Goal: Task Accomplishment & Management: Complete application form

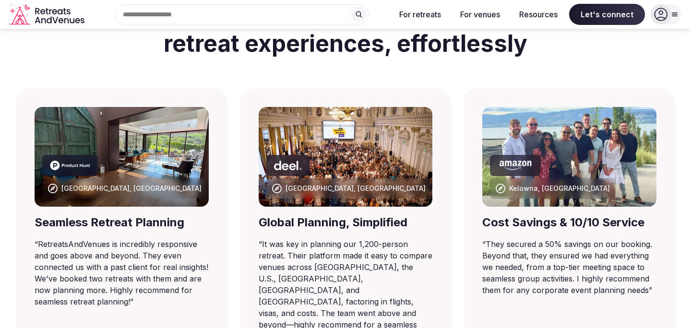
scroll to position [577, 0]
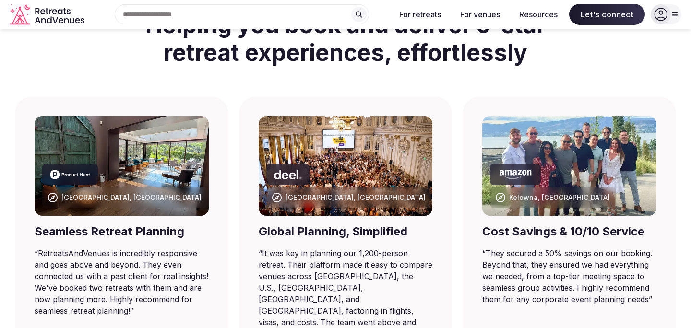
click at [229, 15] on input "text" at bounding box center [242, 14] width 254 height 20
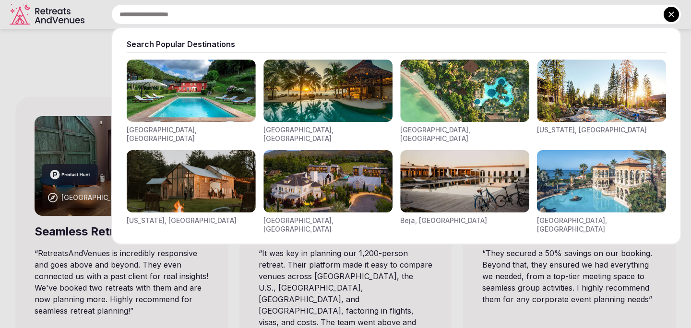
click at [209, 84] on img "Visit venues for Toscana, Italy" at bounding box center [191, 91] width 129 height 62
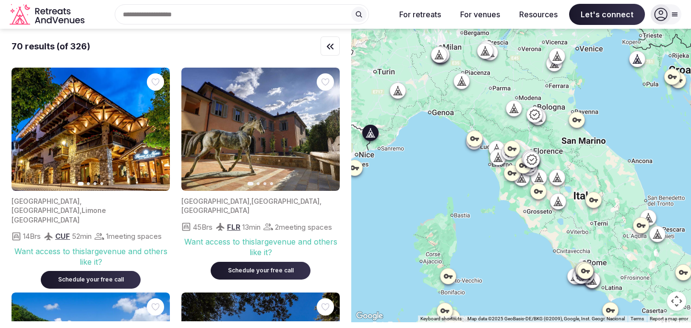
click at [154, 131] on icon "button" at bounding box center [157, 130] width 8 height 8
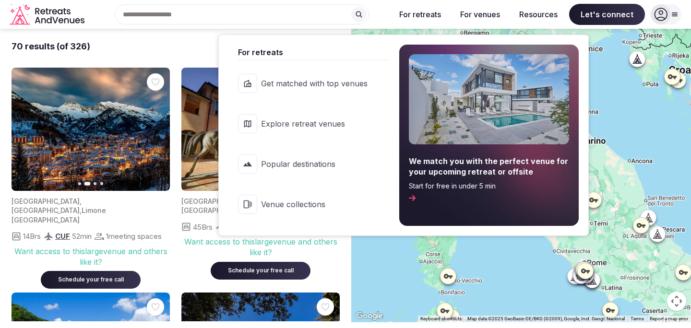
click at [312, 126] on span "Explore retreat venues" at bounding box center [314, 124] width 107 height 11
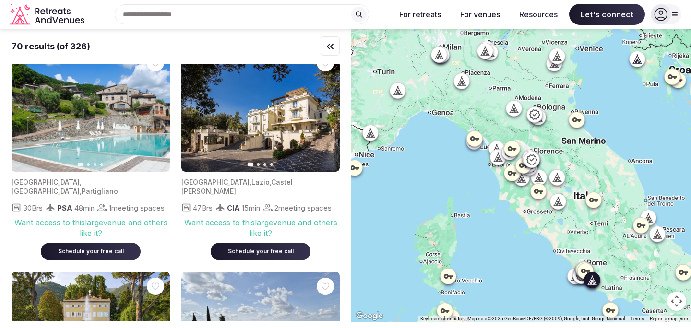
scroll to position [263, 0]
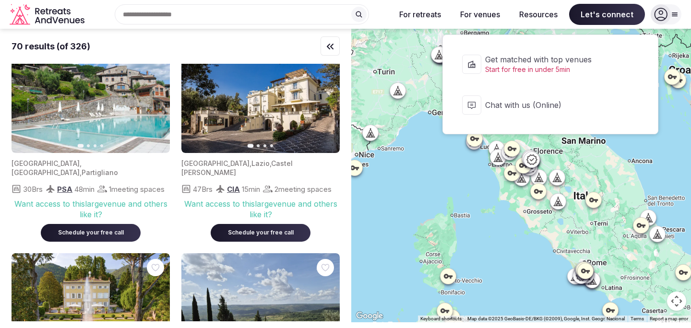
click at [552, 60] on span "Get matched with top venues" at bounding box center [556, 59] width 143 height 11
click at [615, 19] on span "Let's connect" at bounding box center [607, 14] width 76 height 21
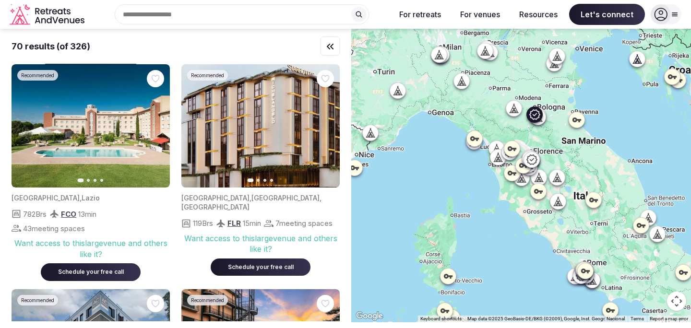
scroll to position [935, 0]
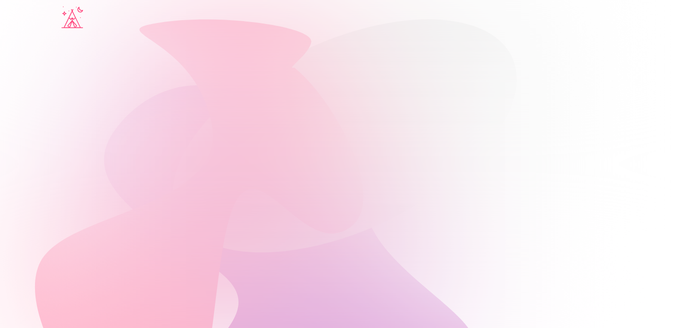
scroll to position [59, 0]
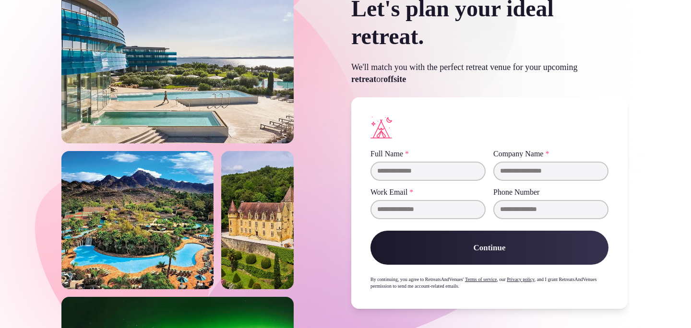
click at [444, 170] on input "Full Name *" at bounding box center [428, 171] width 115 height 19
type input "**********"
click at [516, 254] on button "Continue" at bounding box center [490, 248] width 238 height 35
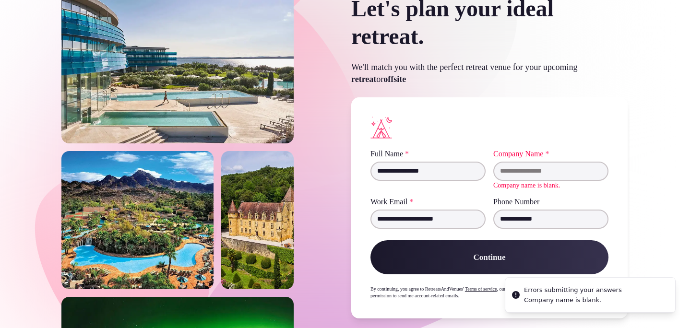
click at [525, 173] on input "Company Name *" at bounding box center [550, 171] width 115 height 19
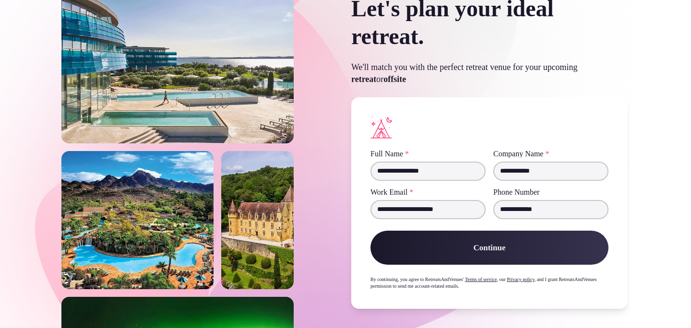
type input "**********"
click at [515, 249] on button "Continue" at bounding box center [490, 248] width 238 height 35
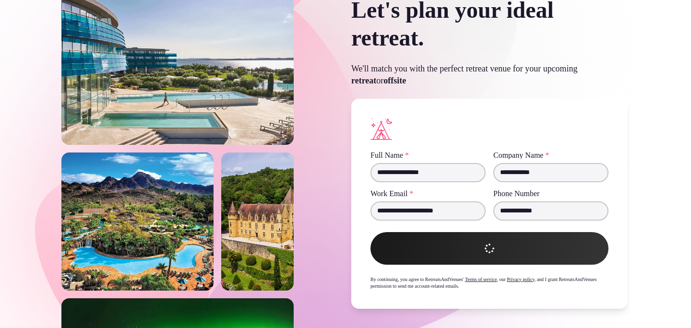
scroll to position [57, 0]
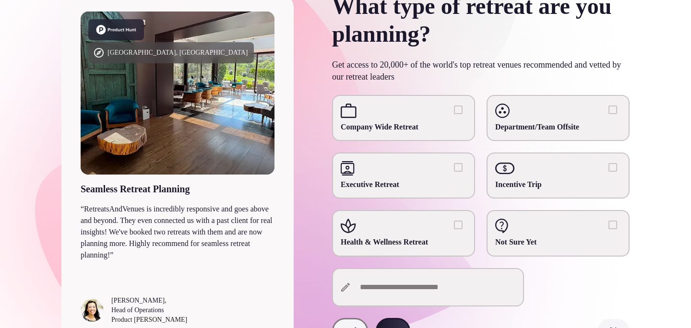
scroll to position [88, 0]
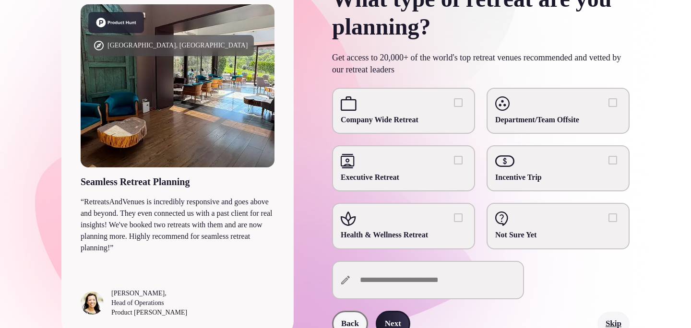
click at [423, 220] on div at bounding box center [404, 219] width 126 height 14
click at [454, 220] on button "Health & Wellness Retreat" at bounding box center [458, 218] width 9 height 9
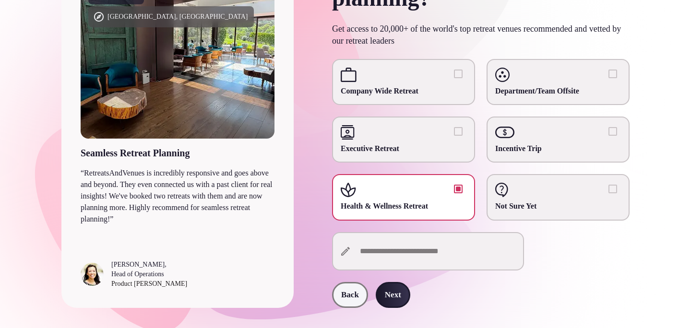
scroll to position [134, 0]
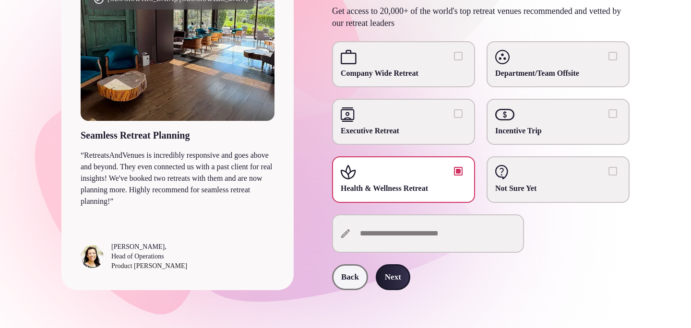
click at [422, 70] on span "Company Wide Retreat" at bounding box center [404, 73] width 126 height 11
click at [454, 60] on button "Company Wide Retreat" at bounding box center [458, 56] width 9 height 9
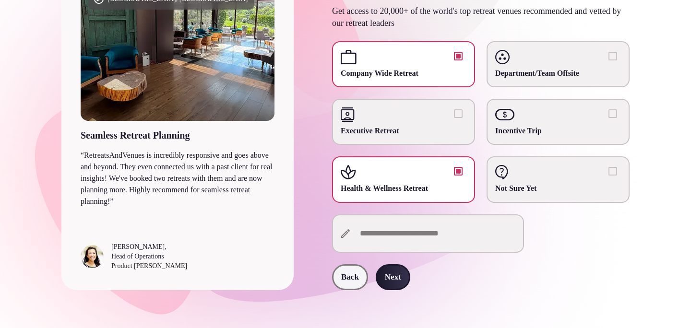
click at [422, 69] on span "Company Wide Retreat" at bounding box center [404, 73] width 126 height 11
click at [454, 60] on button "Company Wide Retreat" at bounding box center [458, 56] width 9 height 9
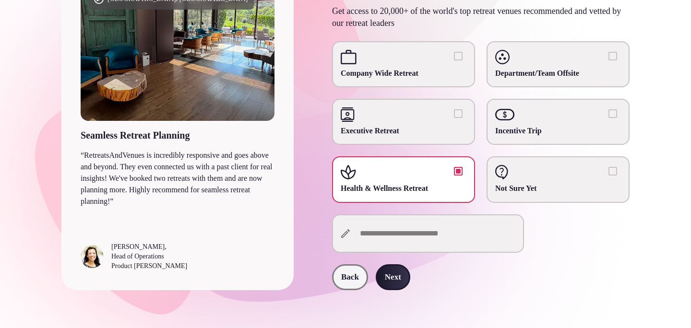
click at [427, 105] on label "Executive Retreat" at bounding box center [403, 122] width 143 height 46
click at [454, 109] on button "Executive Retreat" at bounding box center [458, 113] width 9 height 9
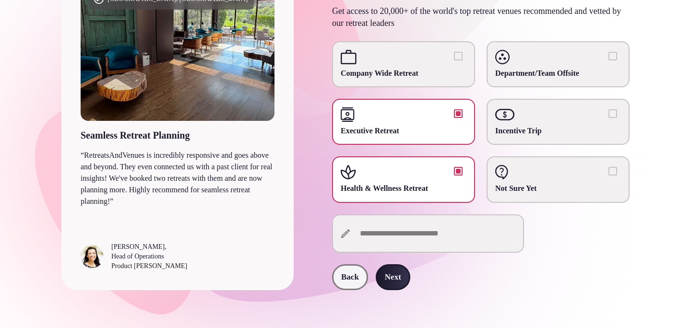
click at [400, 279] on button "Next" at bounding box center [393, 277] width 35 height 26
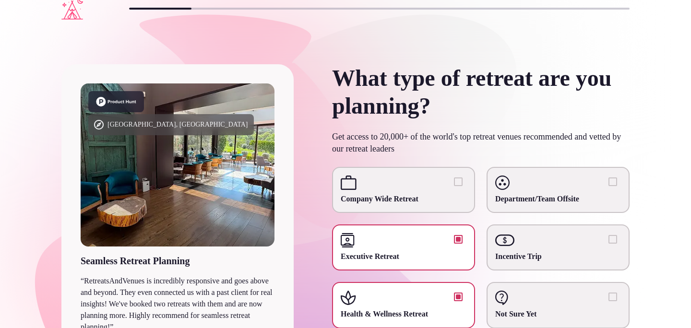
scroll to position [0, 0]
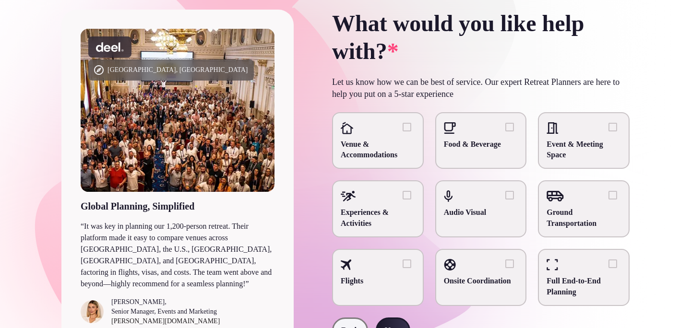
scroll to position [98, 0]
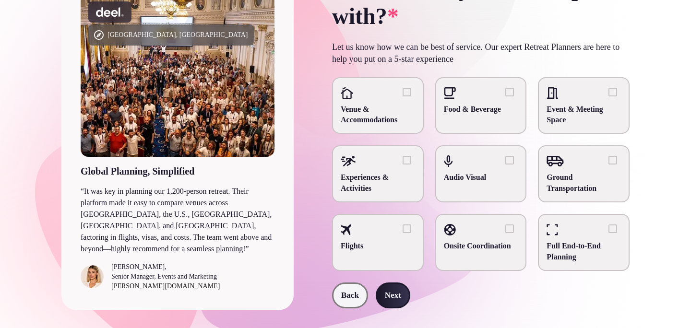
click at [396, 92] on div at bounding box center [378, 93] width 74 height 14
click at [403, 92] on button "Venue & Accommodations" at bounding box center [407, 92] width 9 height 9
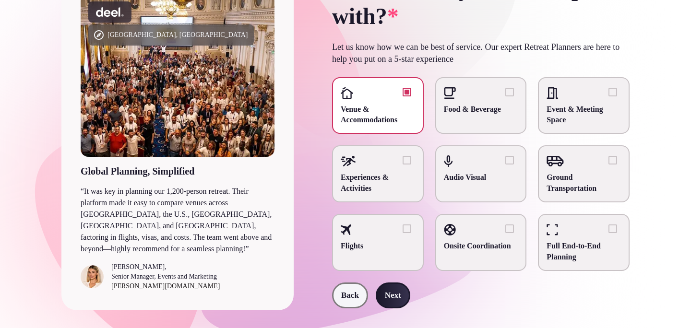
click at [403, 297] on button "Next" at bounding box center [393, 296] width 35 height 26
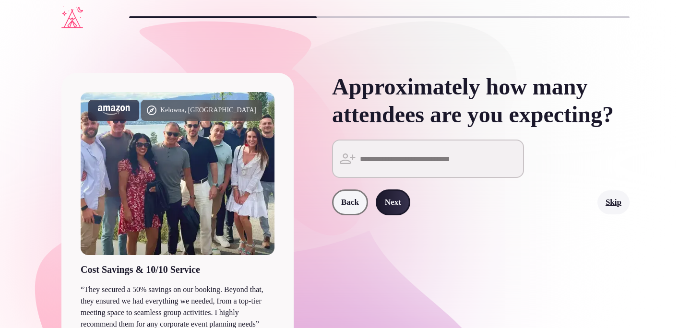
click at [396, 178] on input "number" at bounding box center [428, 159] width 192 height 38
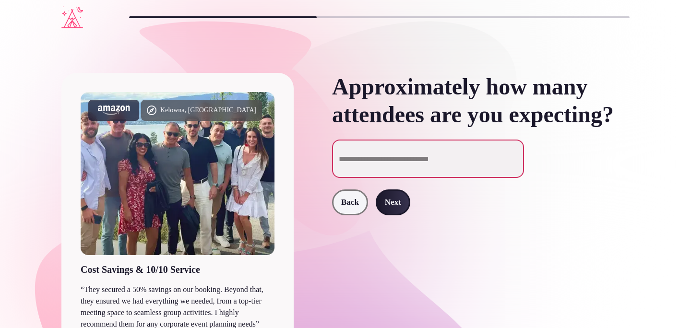
type input "**"
click at [399, 216] on button "Next" at bounding box center [393, 203] width 35 height 26
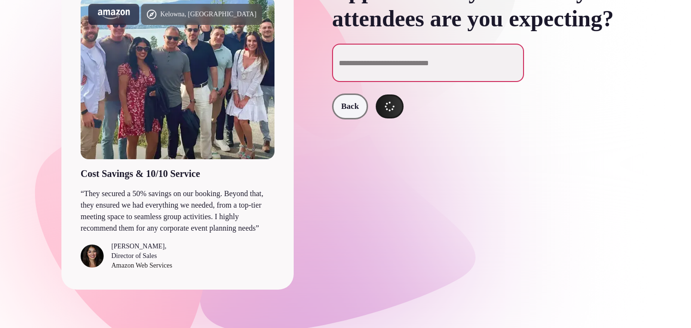
scroll to position [108, 0]
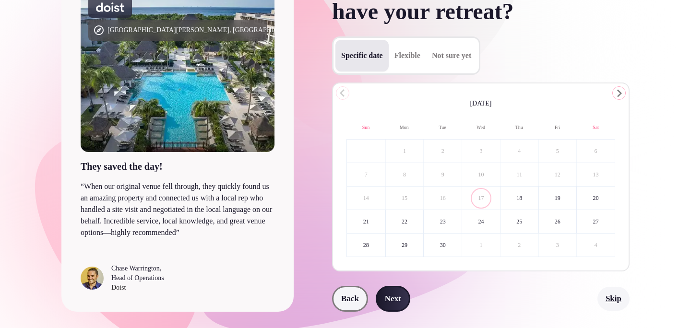
scroll to position [114, 0]
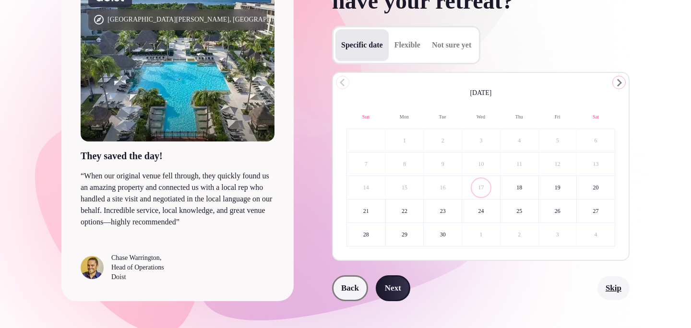
click at [617, 85] on polygon "Go to the Next Month" at bounding box center [619, 83] width 5 height 8
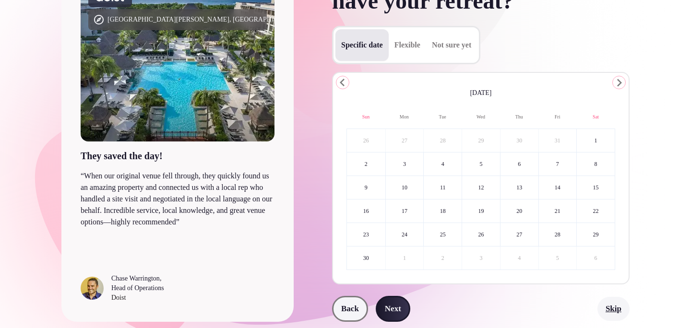
click at [617, 85] on polygon "Go to the Next Month" at bounding box center [619, 83] width 5 height 8
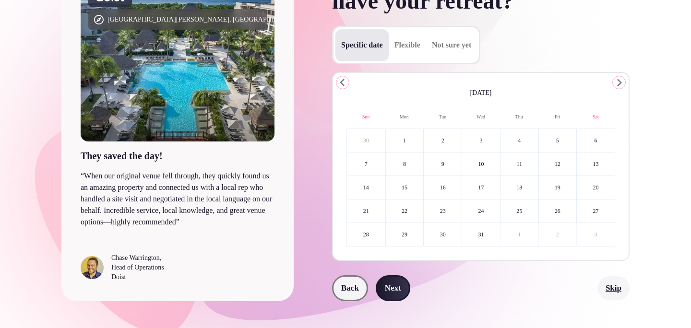
click at [617, 85] on polygon "Go to the Next Month" at bounding box center [619, 83] width 5 height 8
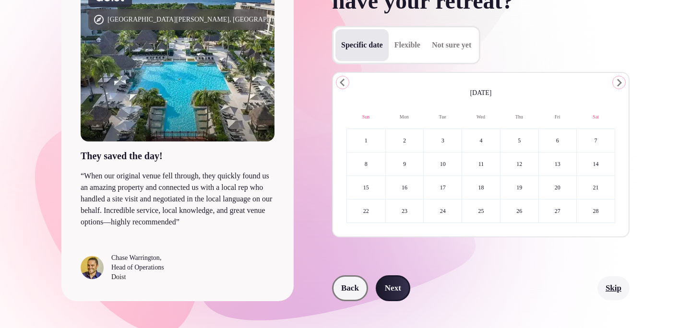
click at [617, 85] on polygon "Go to the Next Month" at bounding box center [619, 83] width 5 height 8
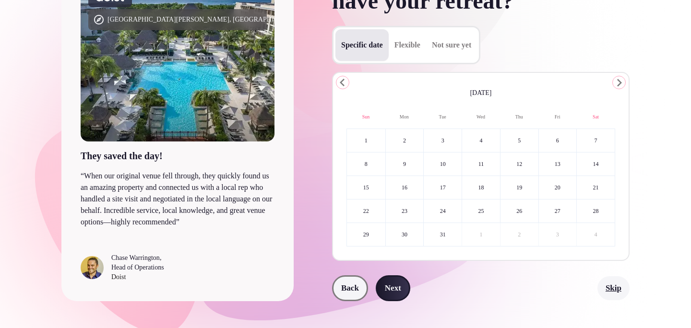
click at [617, 85] on polygon "Go to the Next Month" at bounding box center [619, 83] width 5 height 8
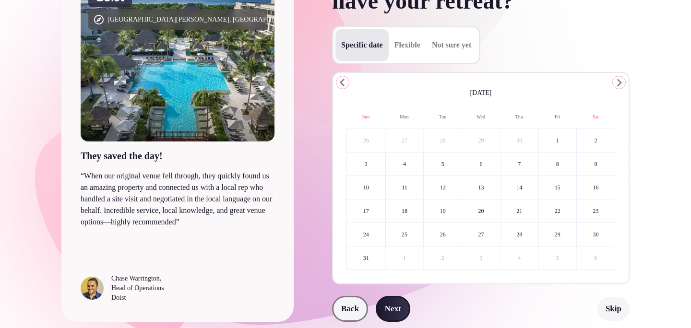
click at [617, 85] on polygon "Go to the Next Month" at bounding box center [619, 83] width 5 height 8
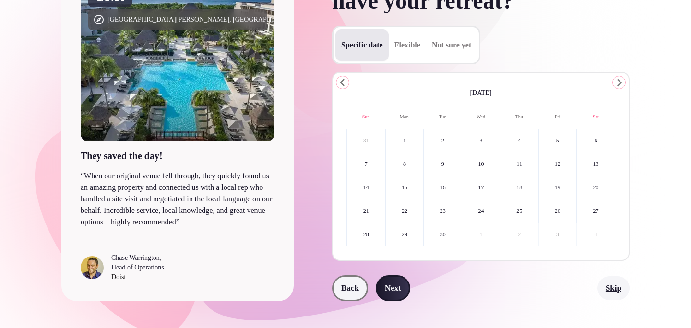
click at [617, 85] on polygon "Go to the Next Month" at bounding box center [619, 83] width 5 height 8
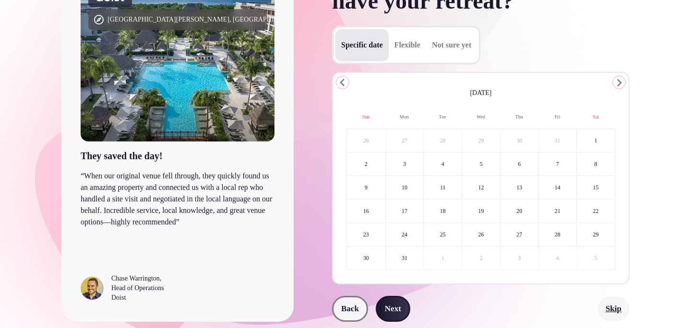
click at [617, 85] on polygon "Go to the Next Month" at bounding box center [619, 83] width 5 height 8
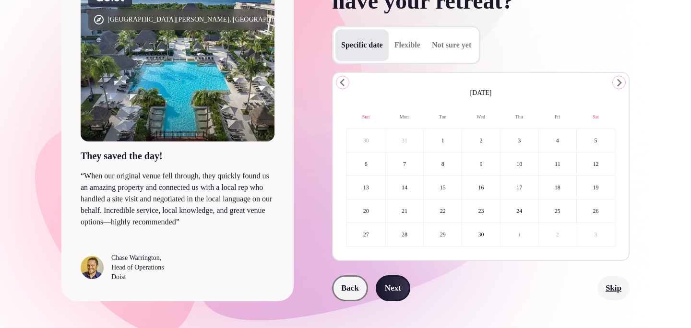
click at [402, 167] on button "7" at bounding box center [405, 164] width 38 height 23
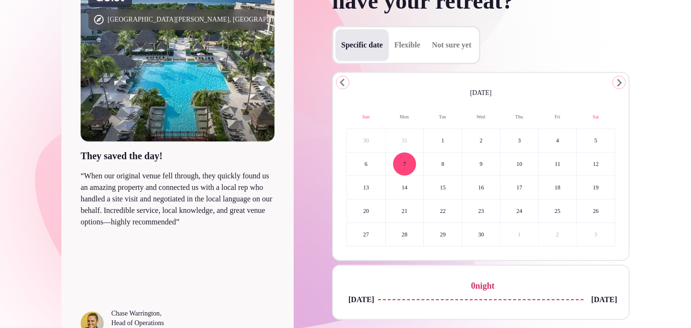
click at [473, 167] on button "9" at bounding box center [481, 164] width 38 height 23
click at [518, 167] on button "10" at bounding box center [520, 164] width 38 height 23
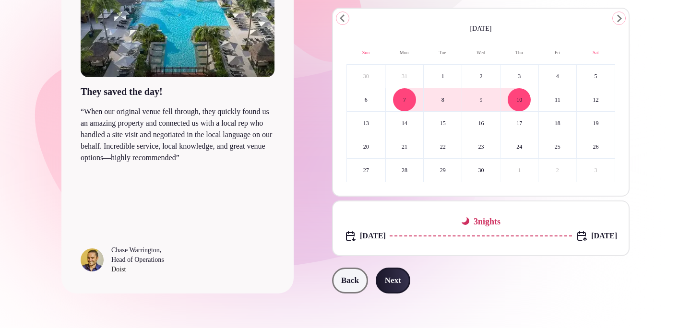
scroll to position [182, 0]
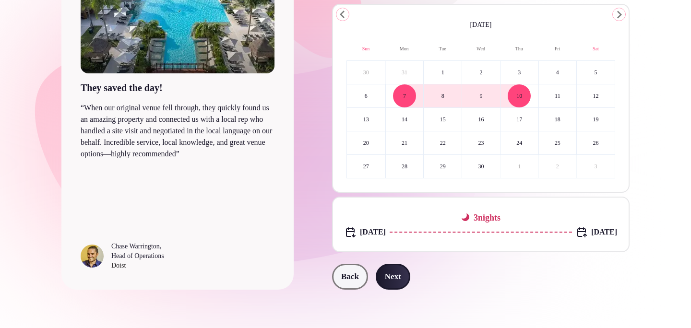
click at [389, 274] on button "Next" at bounding box center [393, 277] width 35 height 26
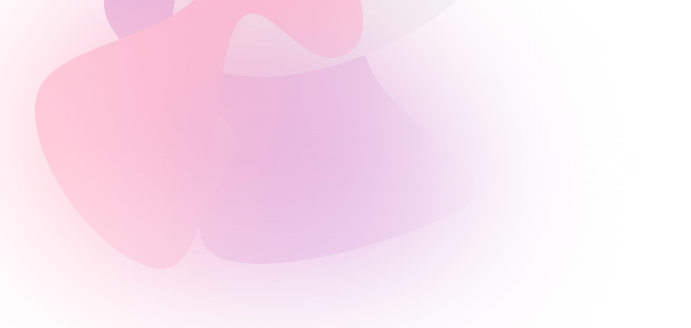
scroll to position [0, 0]
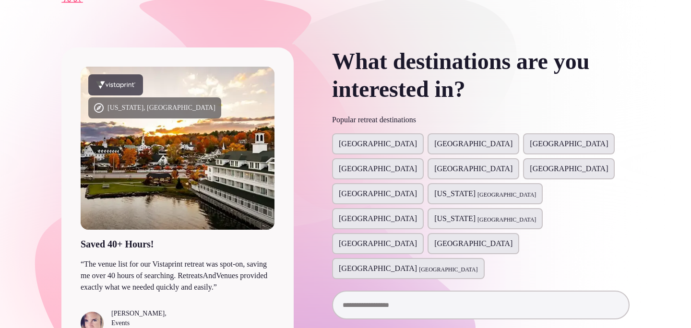
scroll to position [28, 0]
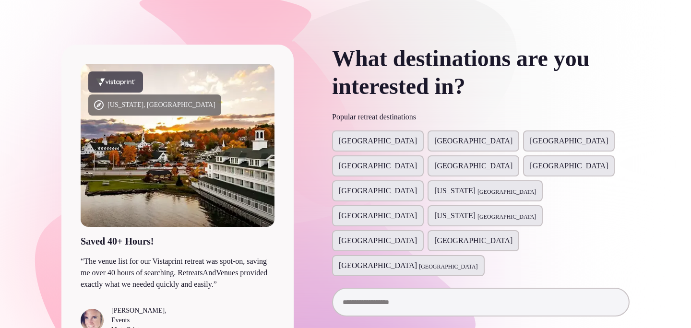
click at [354, 185] on span "[GEOGRAPHIC_DATA]" at bounding box center [378, 191] width 78 height 12
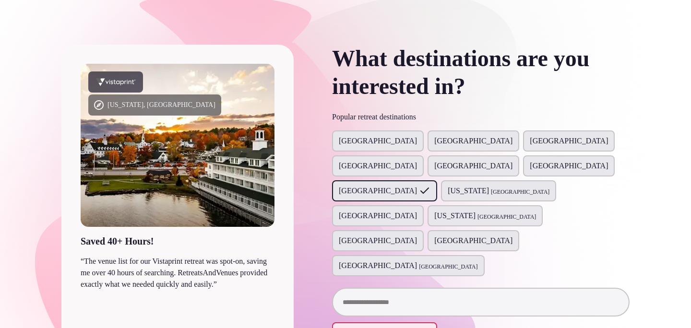
click at [482, 235] on span "[GEOGRAPHIC_DATA]" at bounding box center [473, 241] width 78 height 12
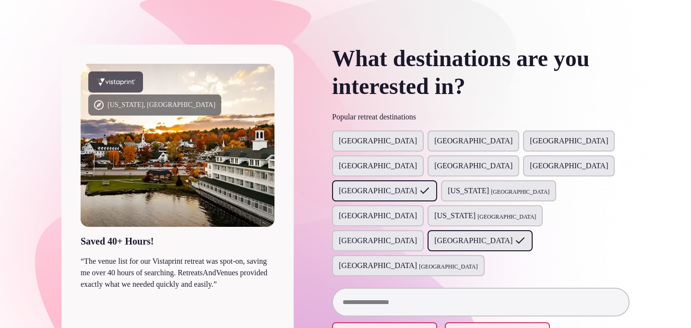
click at [417, 160] on span "[GEOGRAPHIC_DATA]" at bounding box center [378, 166] width 78 height 12
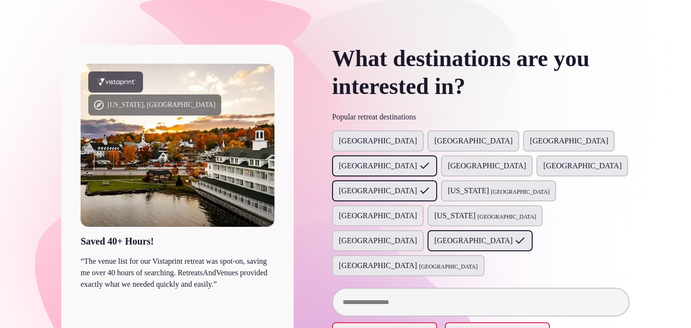
click at [526, 160] on span "[GEOGRAPHIC_DATA]" at bounding box center [487, 166] width 78 height 12
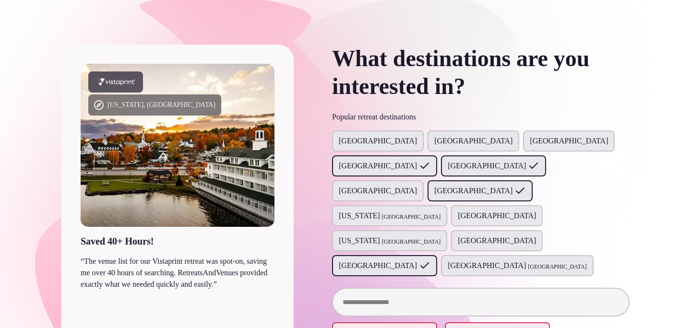
click at [352, 185] on span "[GEOGRAPHIC_DATA]" at bounding box center [378, 191] width 78 height 12
click at [458, 235] on span "[GEOGRAPHIC_DATA]" at bounding box center [497, 241] width 78 height 12
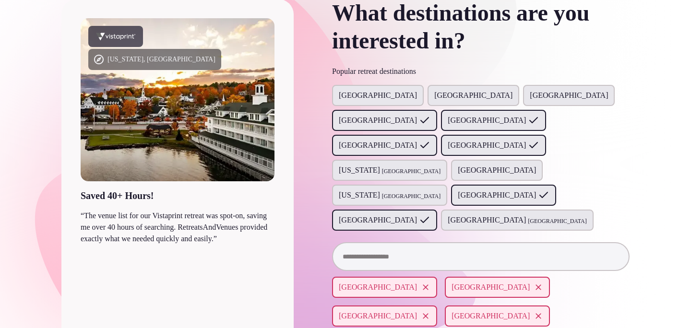
scroll to position [84, 0]
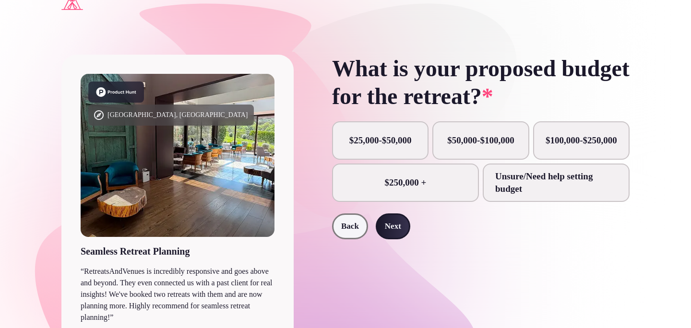
scroll to position [29, 0]
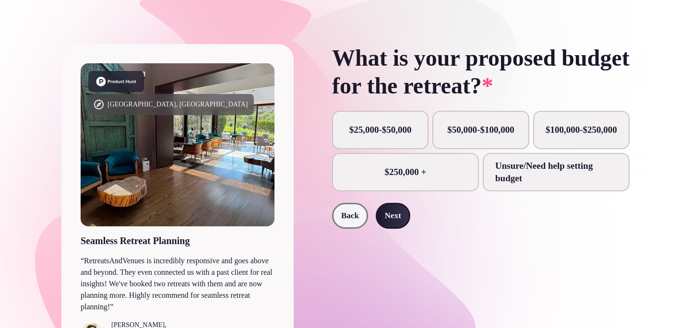
click at [514, 180] on label "Unsure/Need help setting budget" at bounding box center [556, 172] width 147 height 38
click at [556, 180] on button "Unsure/Need help setting budget" at bounding box center [561, 178] width 10 height 10
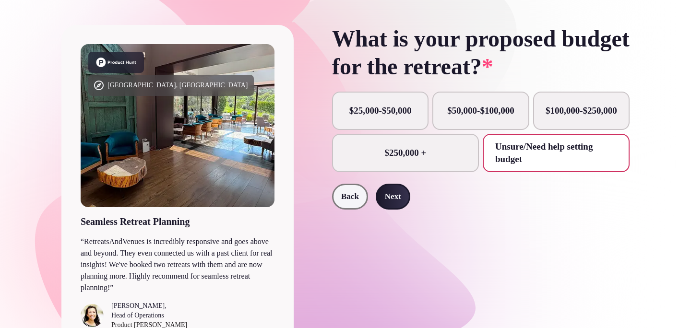
scroll to position [30, 0]
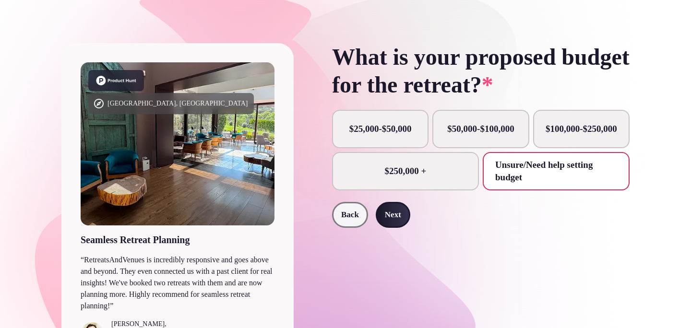
click at [563, 178] on label "Unsure/Need help setting budget" at bounding box center [556, 171] width 147 height 38
click at [563, 176] on button "Unsure/Need help setting budget" at bounding box center [561, 172] width 10 height 10
